Goal: Task Accomplishment & Management: Use online tool/utility

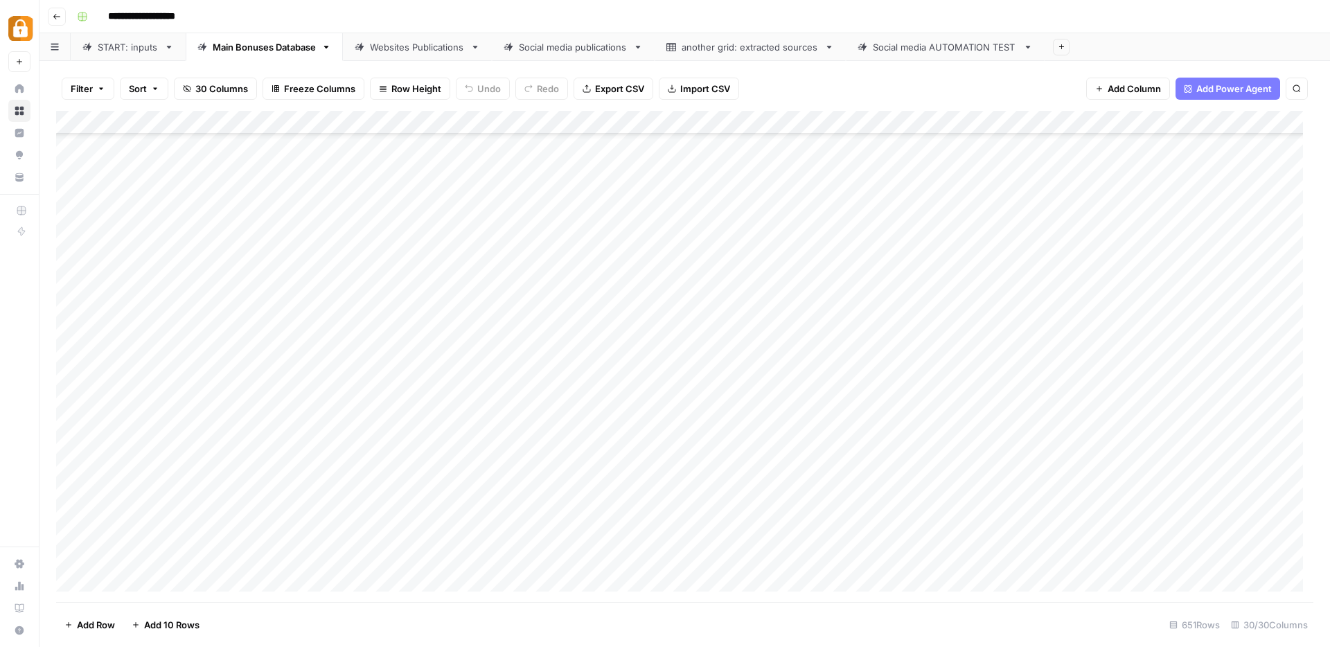
scroll to position [14898, 0]
click at [143, 52] on div "START: inputs" at bounding box center [128, 47] width 61 height 14
click at [352, 494] on div "Add Column" at bounding box center [684, 356] width 1257 height 491
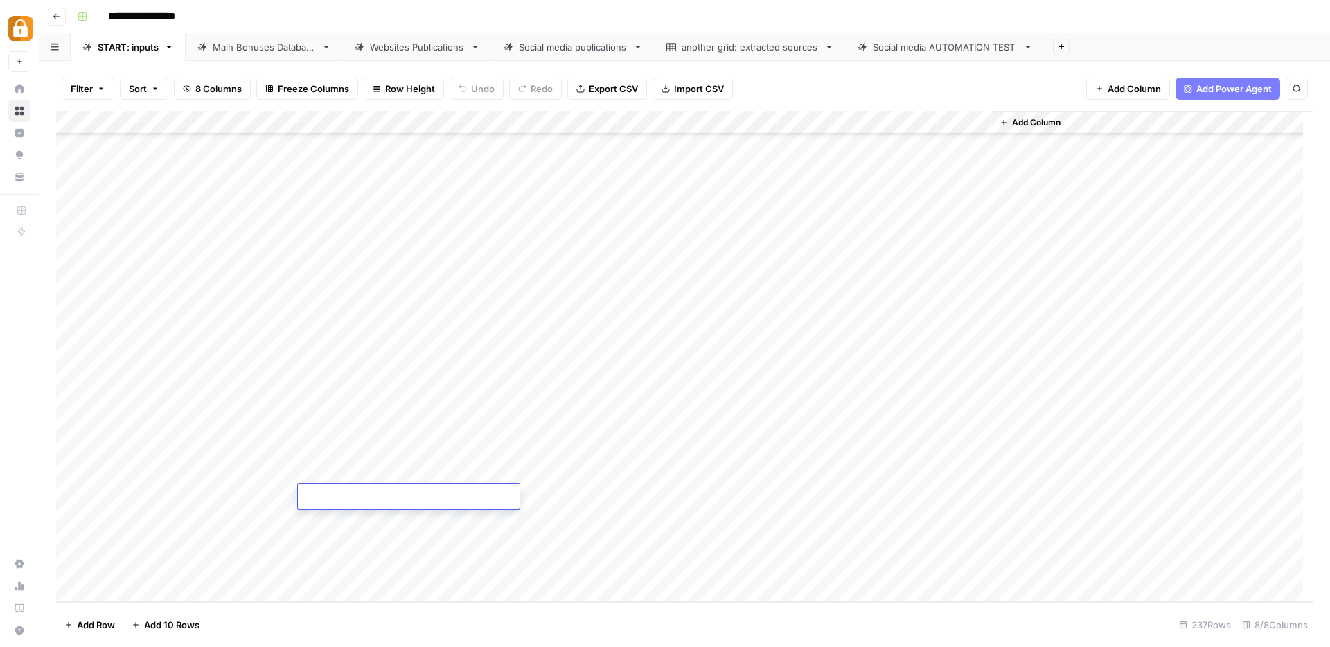
type textarea "**********"
click at [617, 498] on div "Add Column" at bounding box center [684, 356] width 1257 height 491
click at [574, 498] on div "Add Column" at bounding box center [684, 356] width 1257 height 491
click at [571, 576] on button "e-mail" at bounding box center [560, 575] width 38 height 17
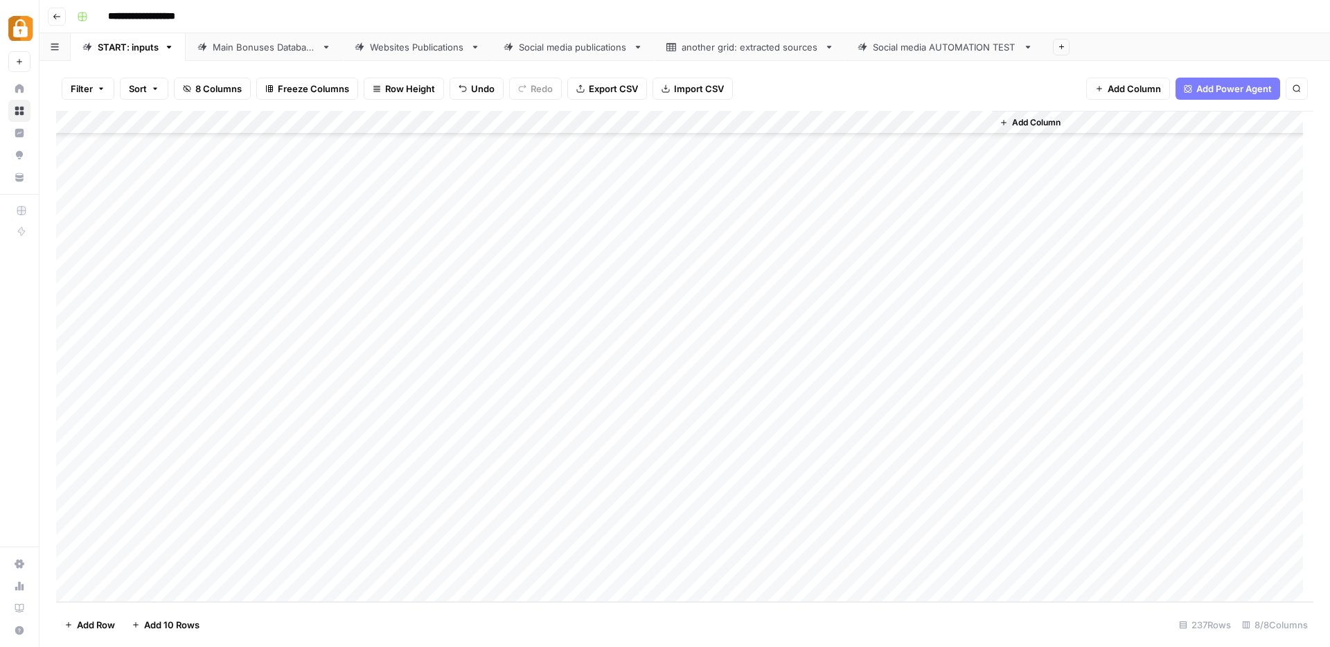
click at [578, 499] on div "Add Column" at bounding box center [684, 356] width 1257 height 491
click at [776, 505] on div "Add Column" at bounding box center [684, 356] width 1257 height 491
click at [776, 504] on div "Add Column" at bounding box center [684, 356] width 1257 height 491
click at [776, 504] on textarea at bounding box center [861, 497] width 222 height 19
type textarea "**********"
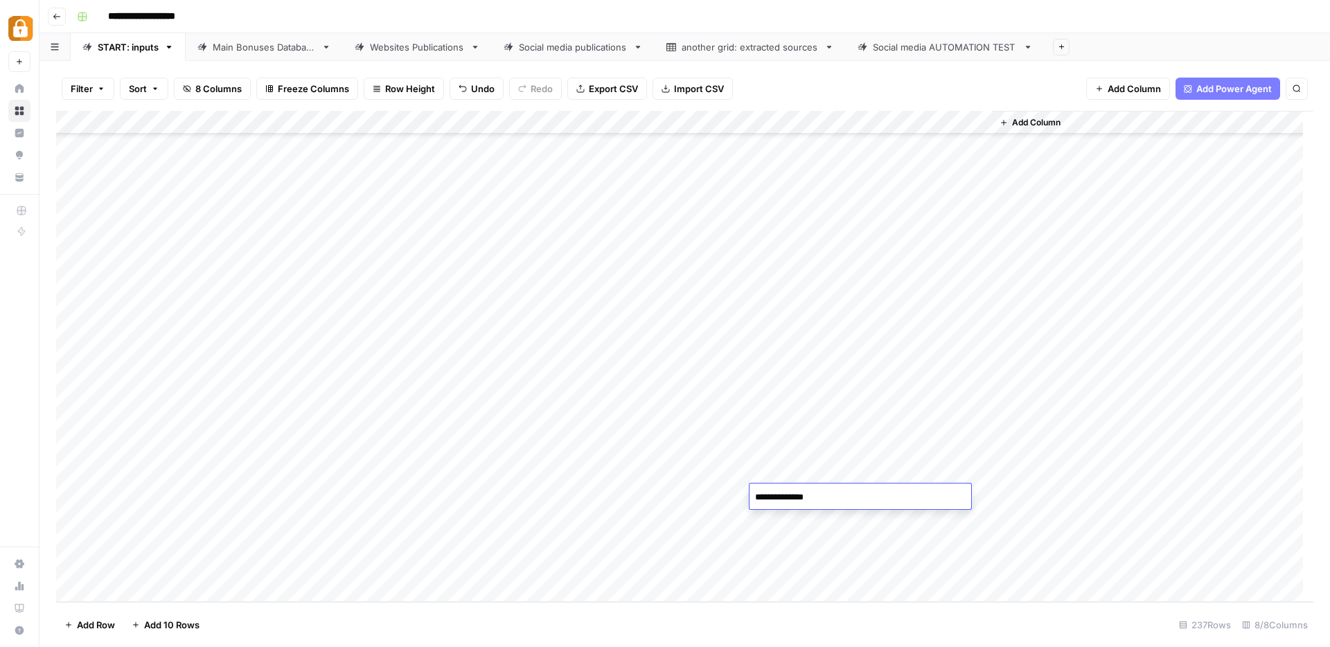
click at [679, 502] on div "Add Column" at bounding box center [684, 356] width 1257 height 491
click at [870, 496] on div "Add Column" at bounding box center [684, 356] width 1257 height 491
click at [240, 495] on div "Add Column" at bounding box center [684, 356] width 1257 height 491
click at [255, 495] on div "Add Column" at bounding box center [684, 356] width 1257 height 491
click at [301, 574] on div "Max" at bounding box center [306, 576] width 139 height 25
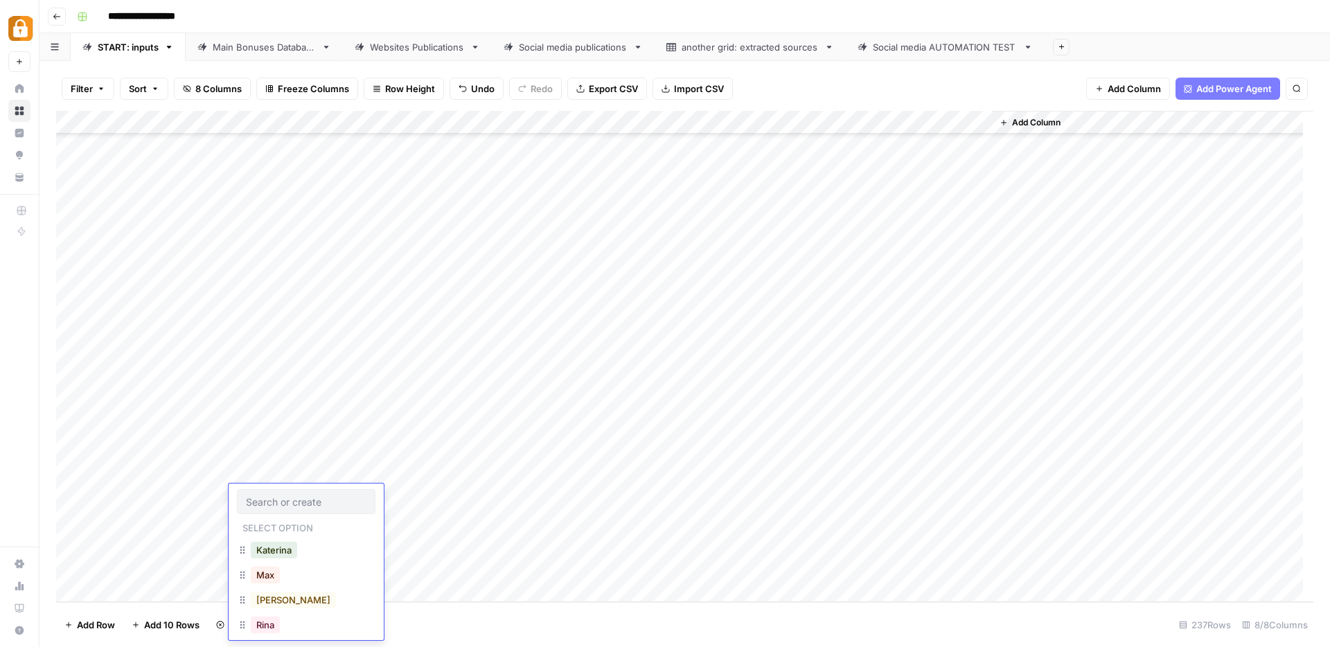
click at [301, 574] on div "Max" at bounding box center [306, 576] width 139 height 25
click at [262, 575] on button "Max" at bounding box center [265, 575] width 29 height 17
click at [342, 590] on div "Add Column" at bounding box center [684, 356] width 1257 height 491
